Goal: Navigation & Orientation: Find specific page/section

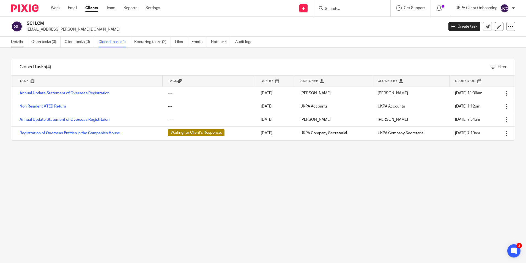
click at [24, 42] on link "Details" at bounding box center [19, 42] width 16 height 11
